Goal: Transaction & Acquisition: Purchase product/service

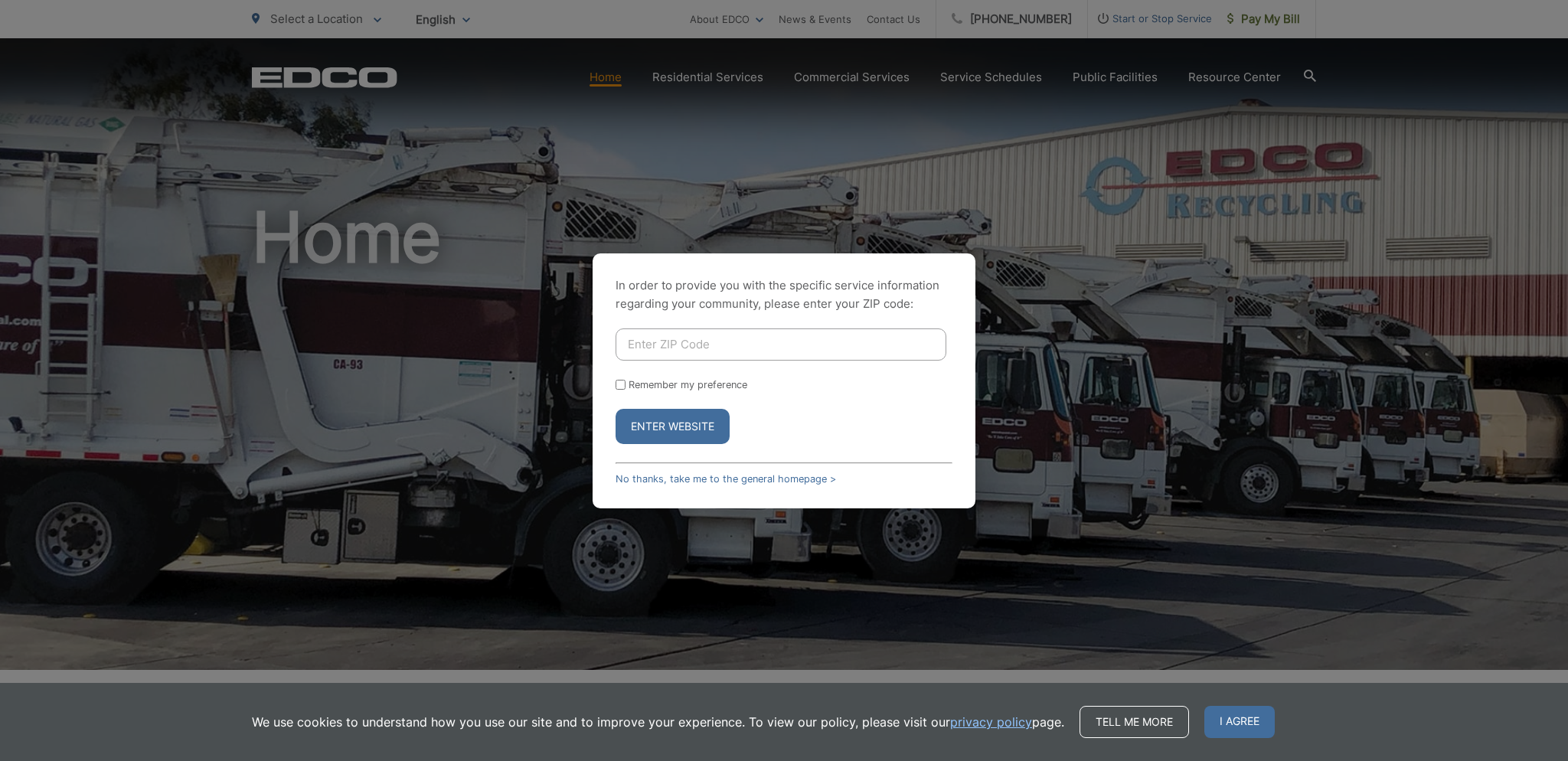
click at [667, 342] on input "Enter ZIP Code" at bounding box center [780, 345] width 330 height 32
type input "98112"
click at [672, 430] on button "Enter Website" at bounding box center [672, 426] width 114 height 35
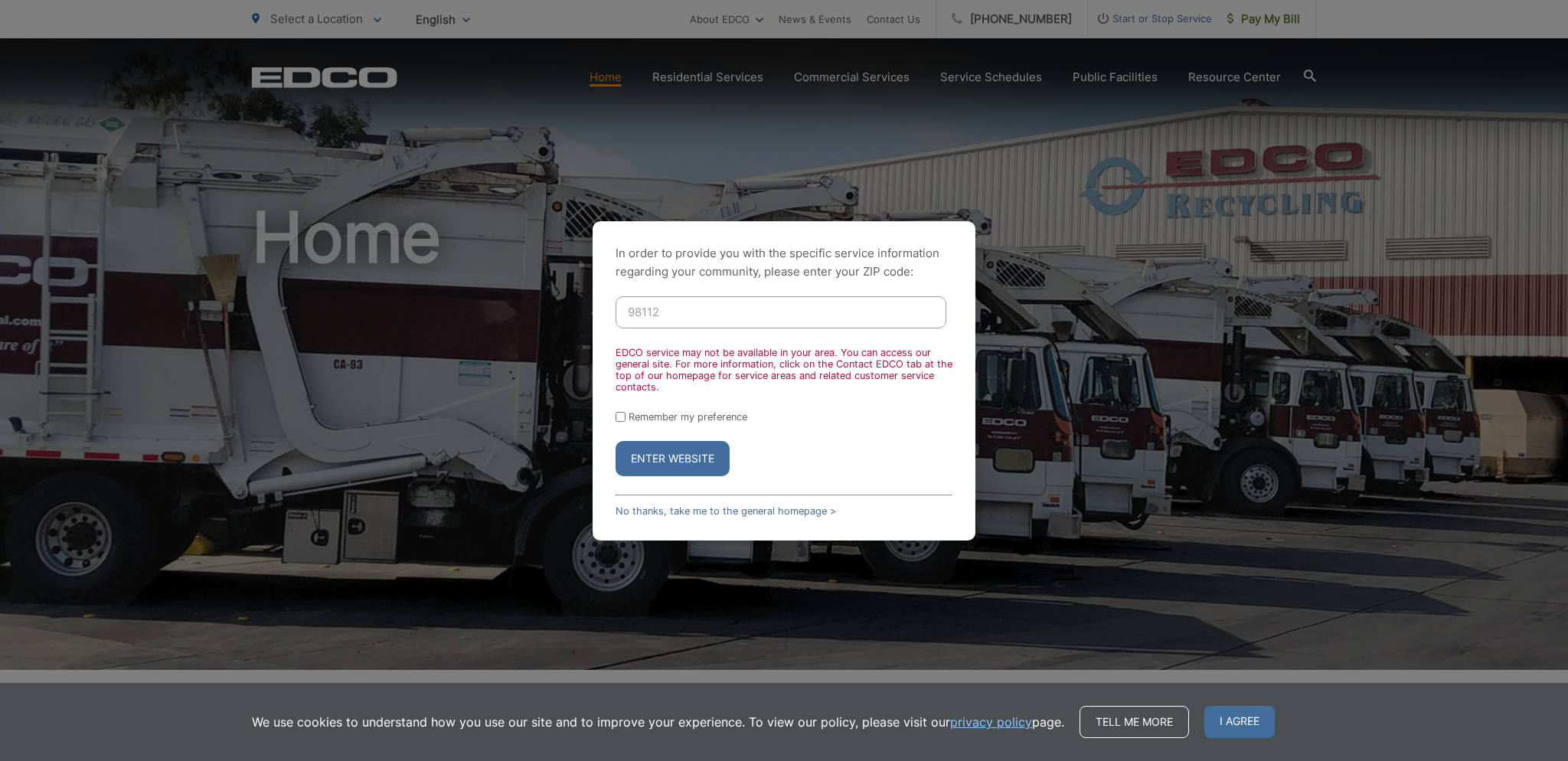
click at [690, 454] on button "Enter Website" at bounding box center [672, 458] width 114 height 35
click at [620, 420] on input "Remember my preference" at bounding box center [620, 417] width 10 height 10
checkbox input "true"
click at [664, 465] on button "Enter Website" at bounding box center [672, 458] width 114 height 35
click at [658, 464] on button "Enter Website" at bounding box center [672, 458] width 114 height 35
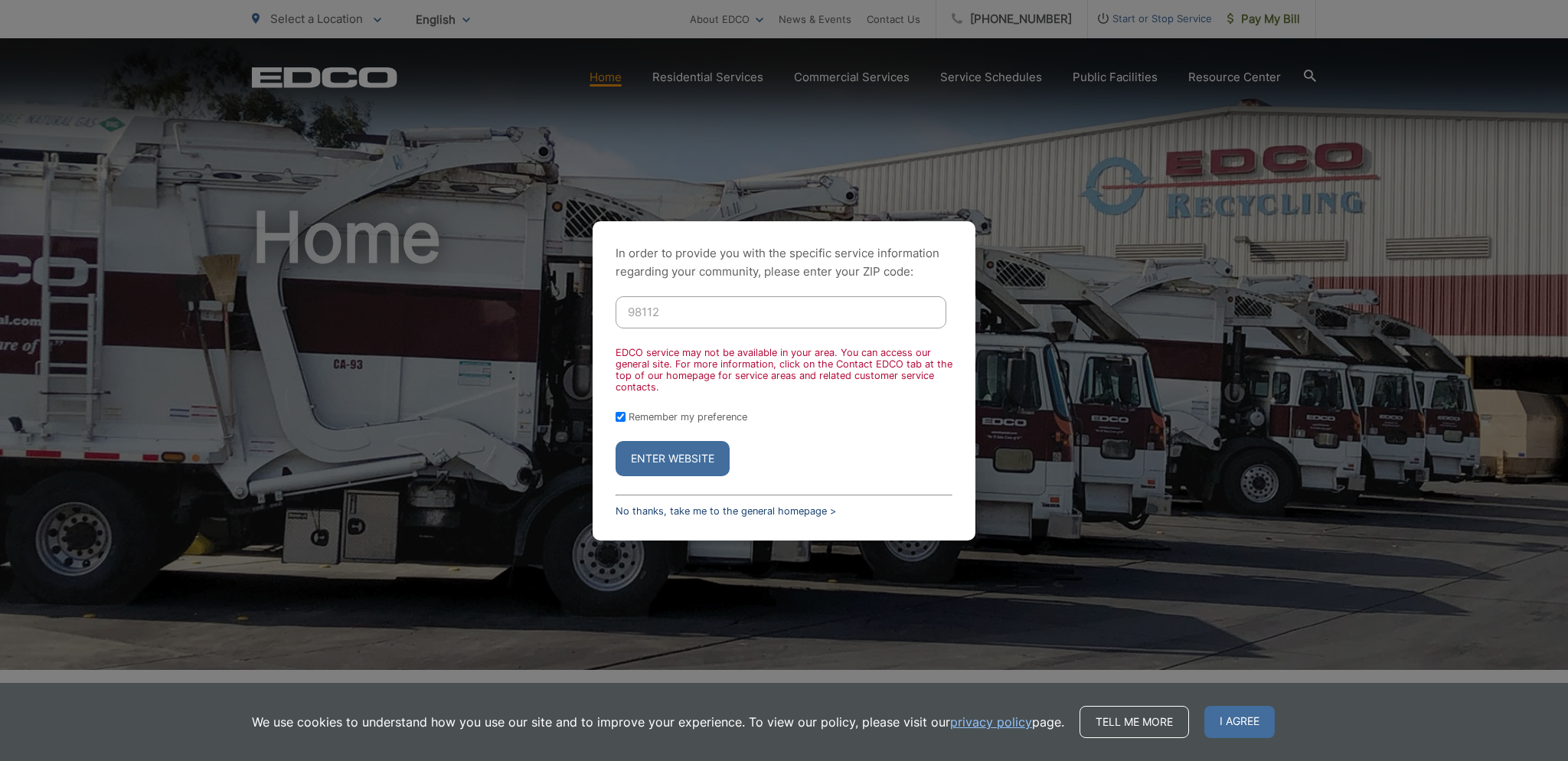
click at [674, 506] on link "No thanks, take me to the general homepage >" at bounding box center [726, 511] width 221 height 12
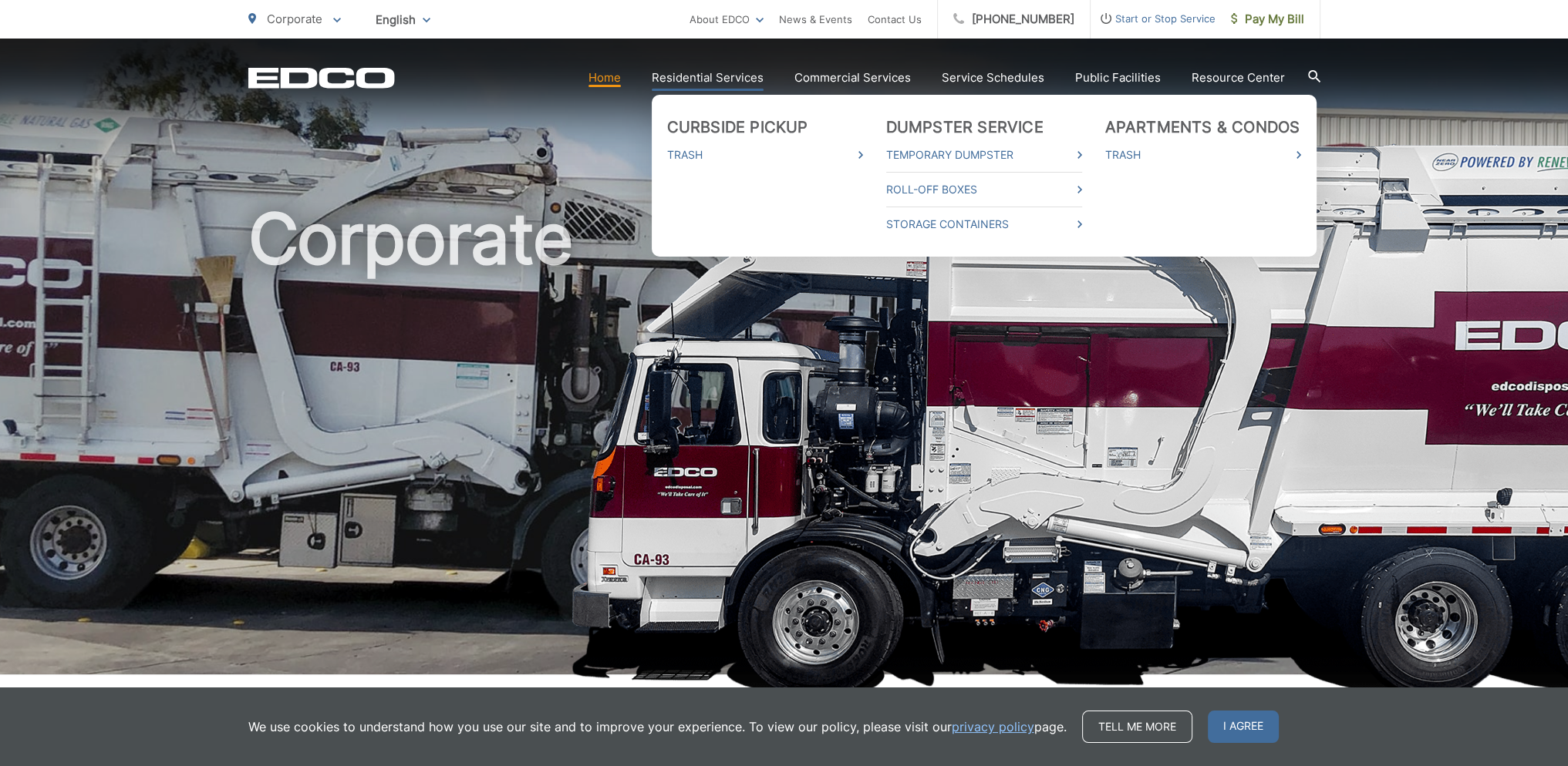
click at [730, 77] on link "Residential Services" at bounding box center [707, 78] width 112 height 18
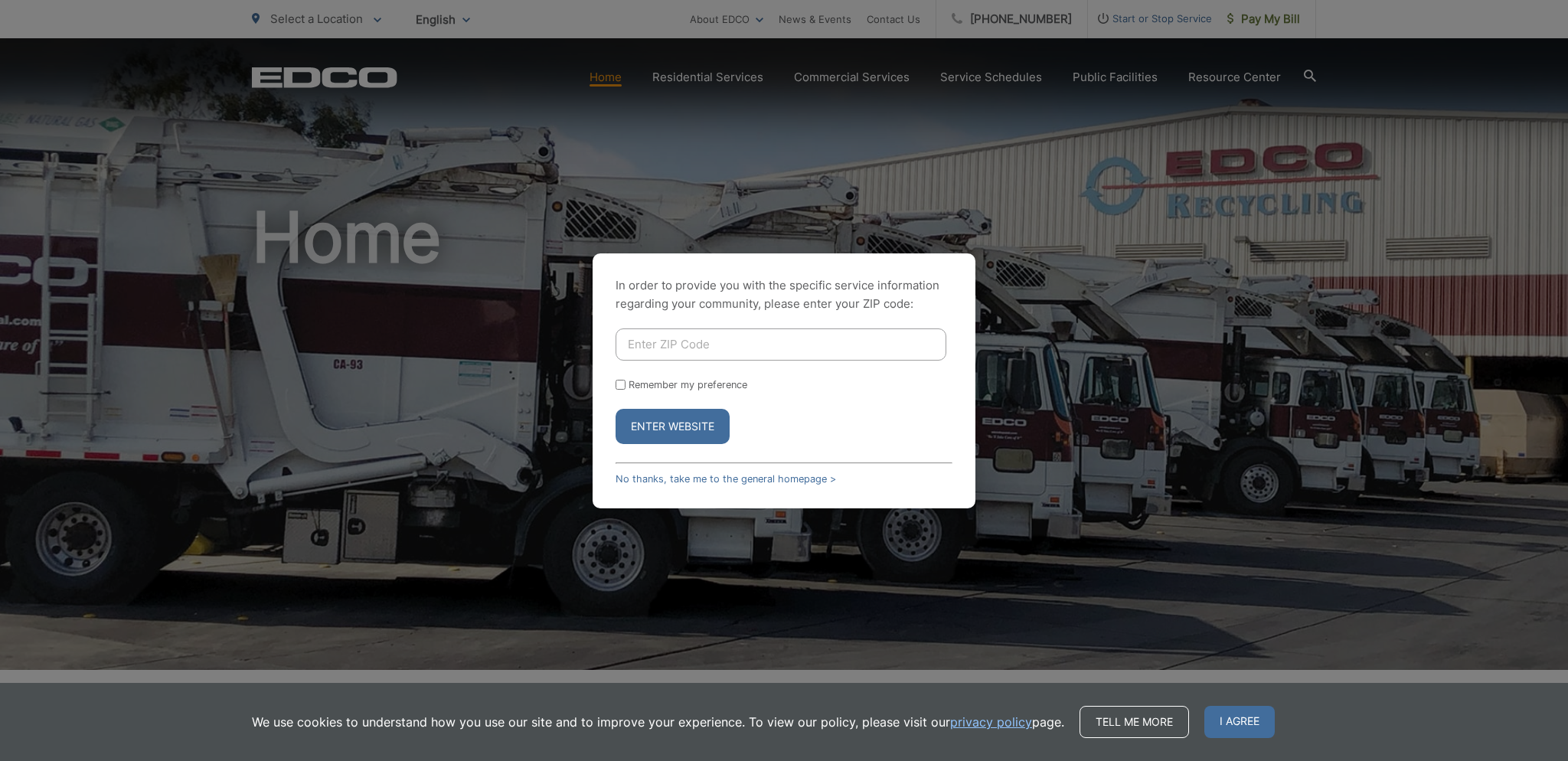
click at [855, 340] on input "Enter ZIP Code" at bounding box center [780, 345] width 330 height 32
type input "92019"
click at [668, 425] on button "Enter Website" at bounding box center [672, 426] width 114 height 35
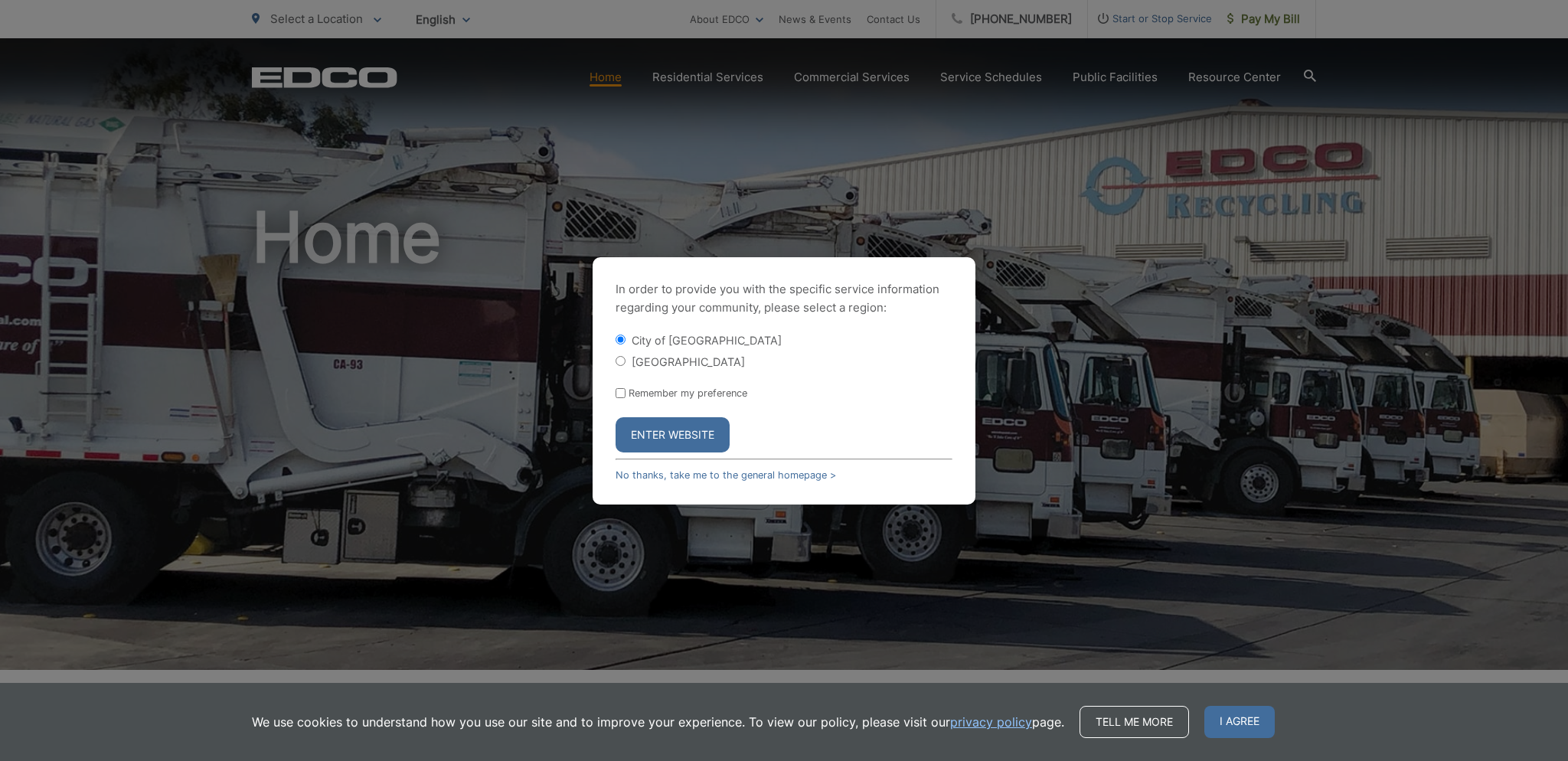
click at [667, 209] on div "In order to provide you with the specific service information regarding your co…" at bounding box center [784, 380] width 1568 height 761
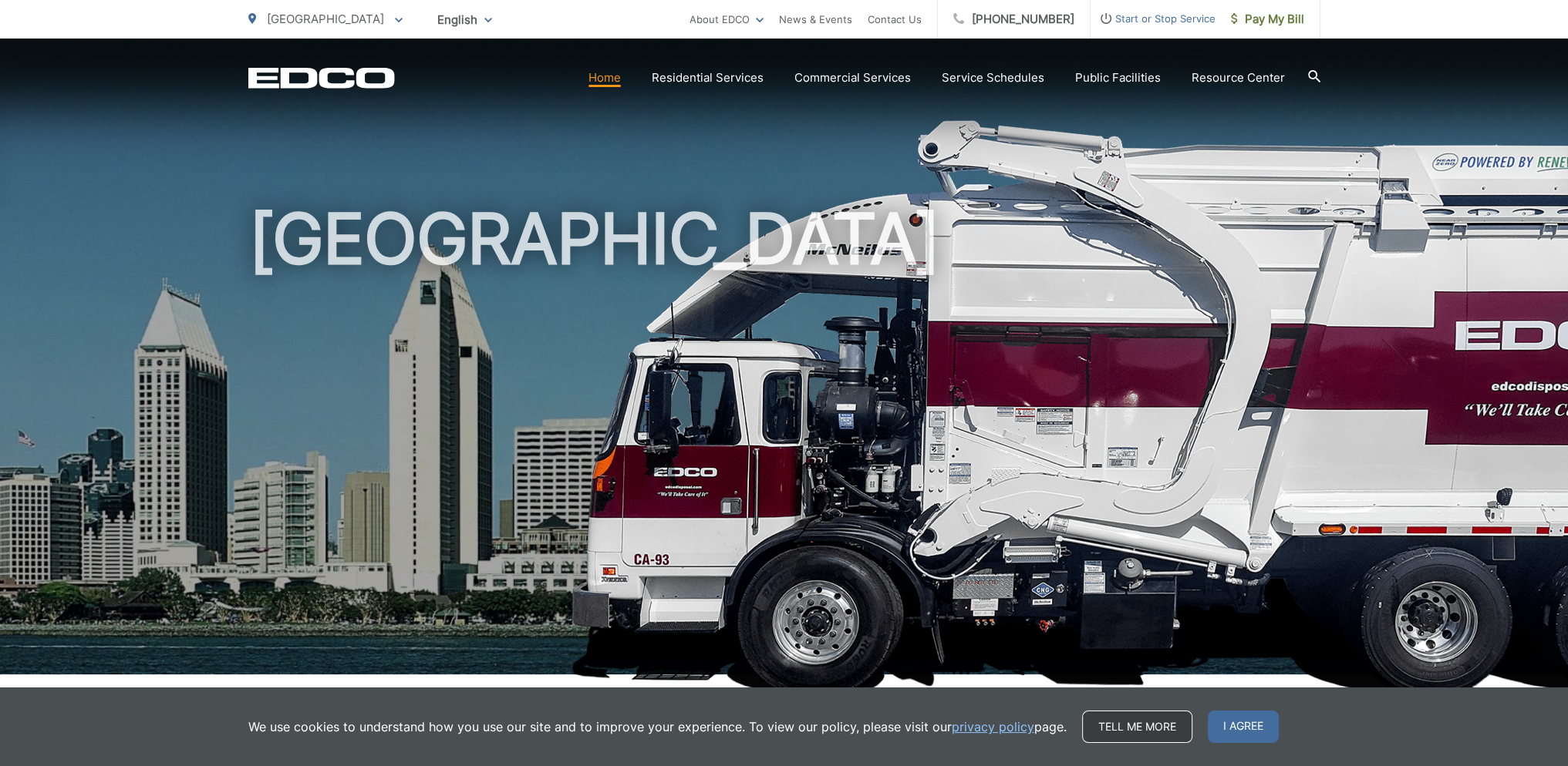
click at [1160, 732] on link "Tell me more" at bounding box center [1136, 727] width 110 height 32
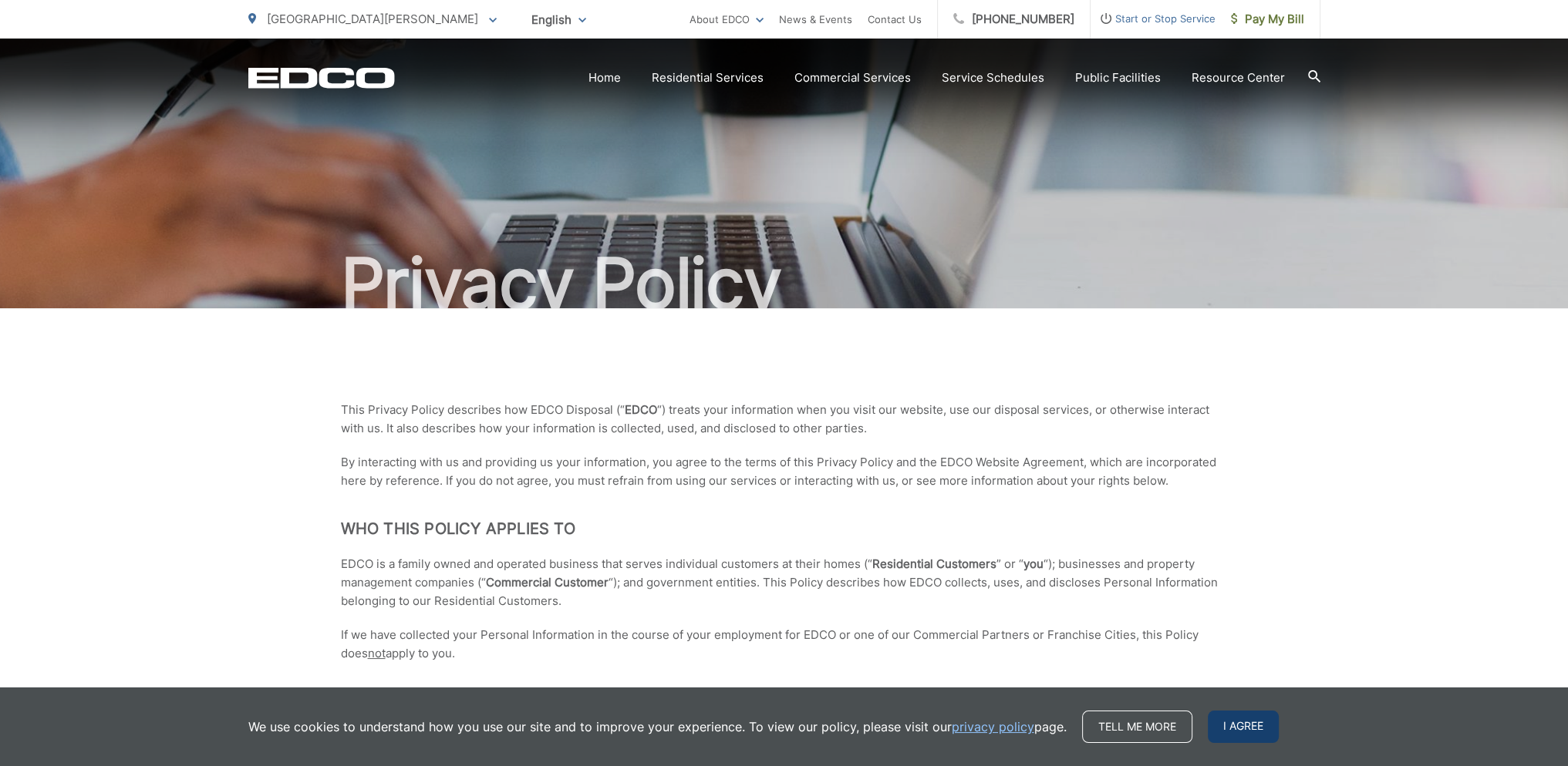
click at [1222, 734] on span "I agree" at bounding box center [1243, 727] width 71 height 32
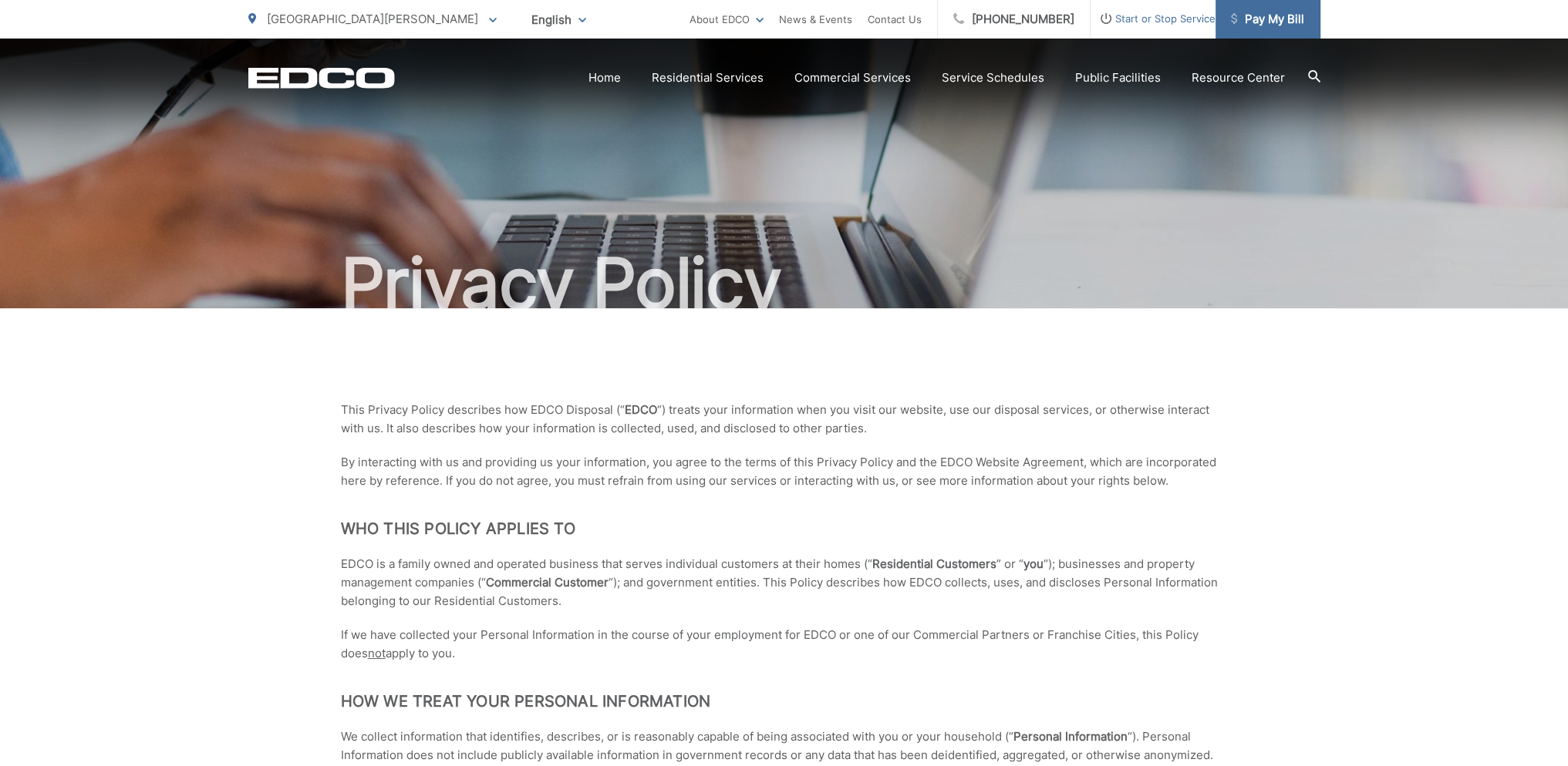
click at [1258, 16] on span "Pay My Bill" at bounding box center [1268, 19] width 73 height 18
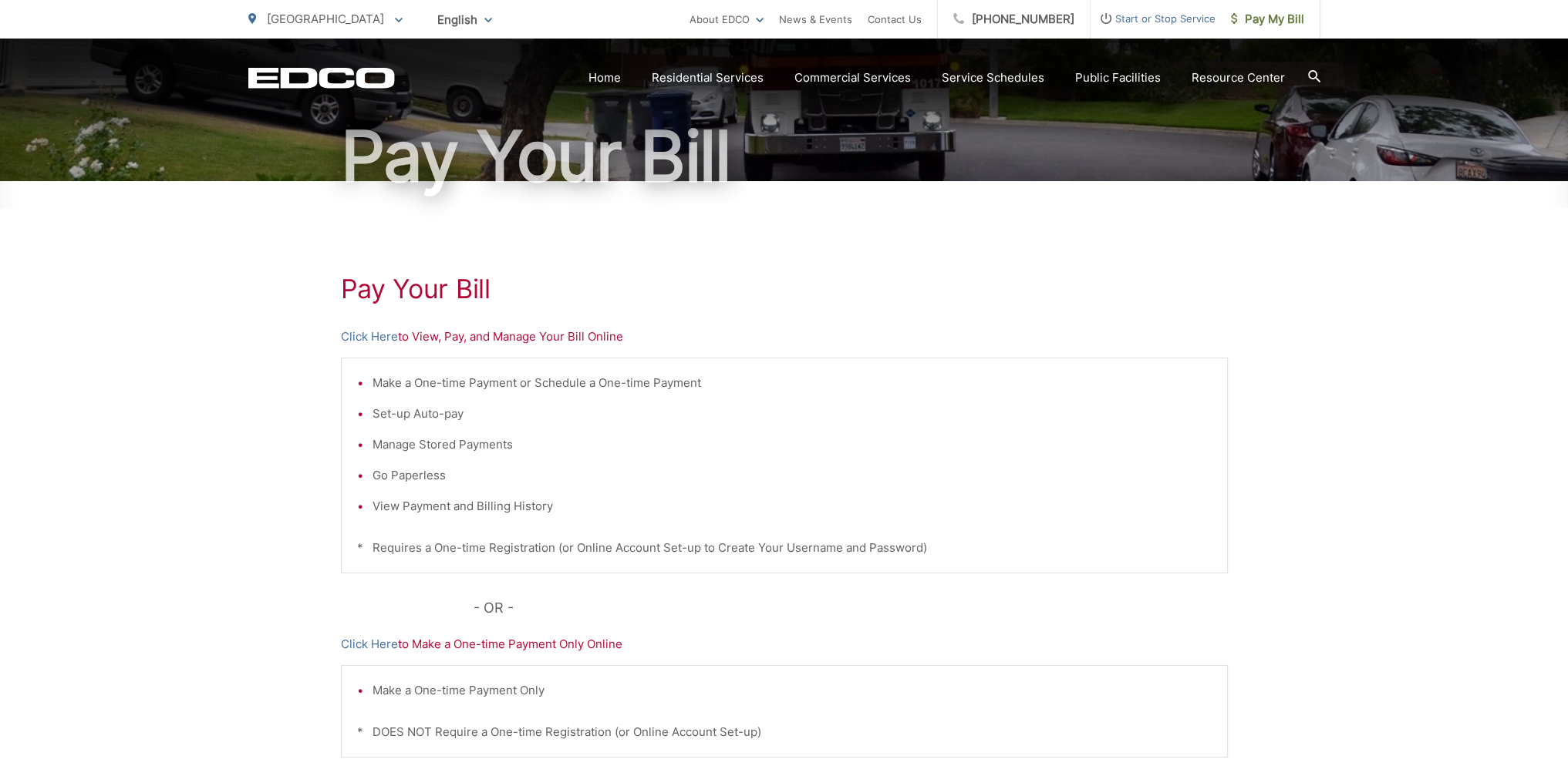
scroll to position [154, 0]
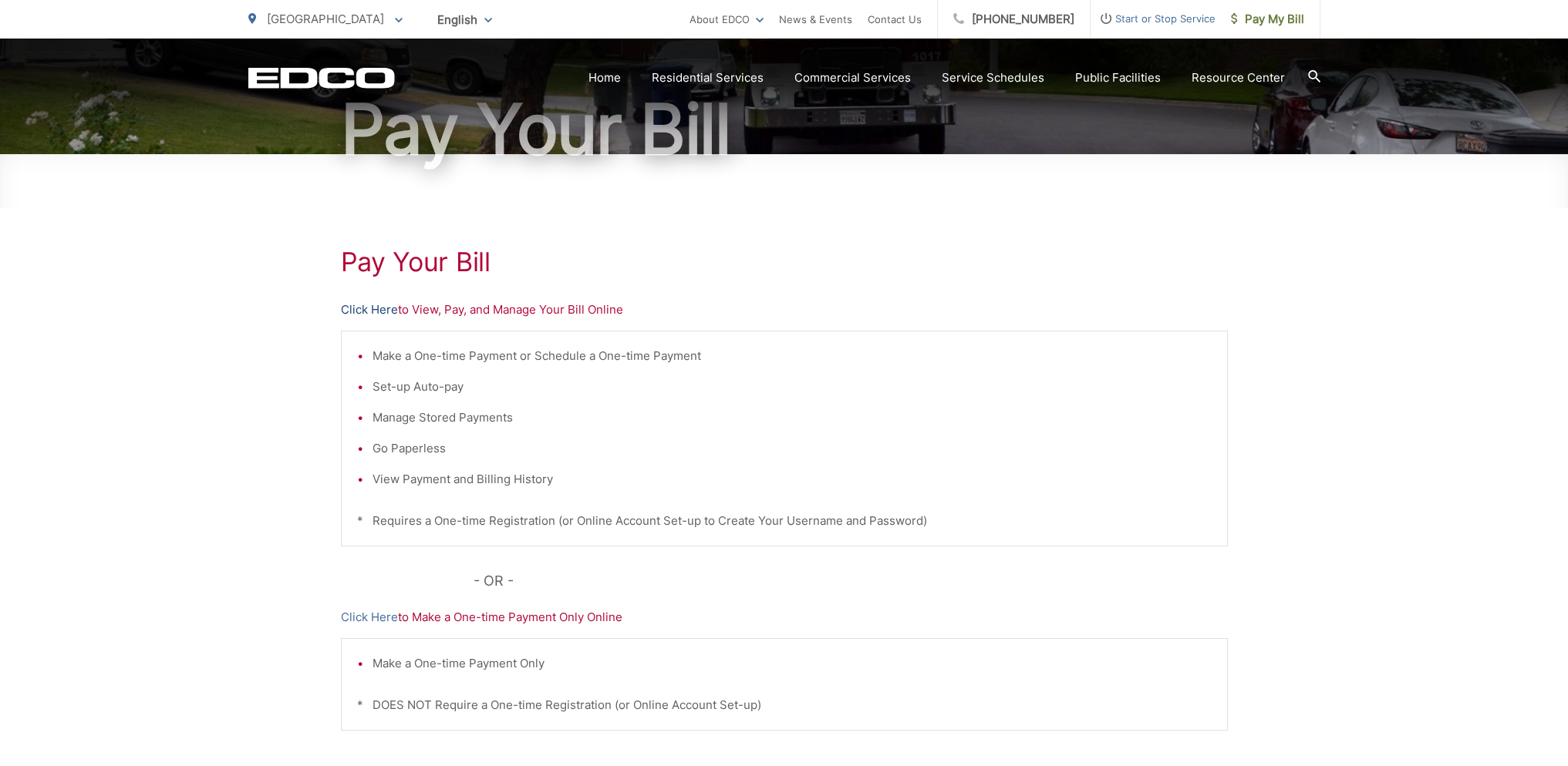
click at [383, 309] on link "Click Here" at bounding box center [369, 310] width 57 height 18
